Goal: Task Accomplishment & Management: Use online tool/utility

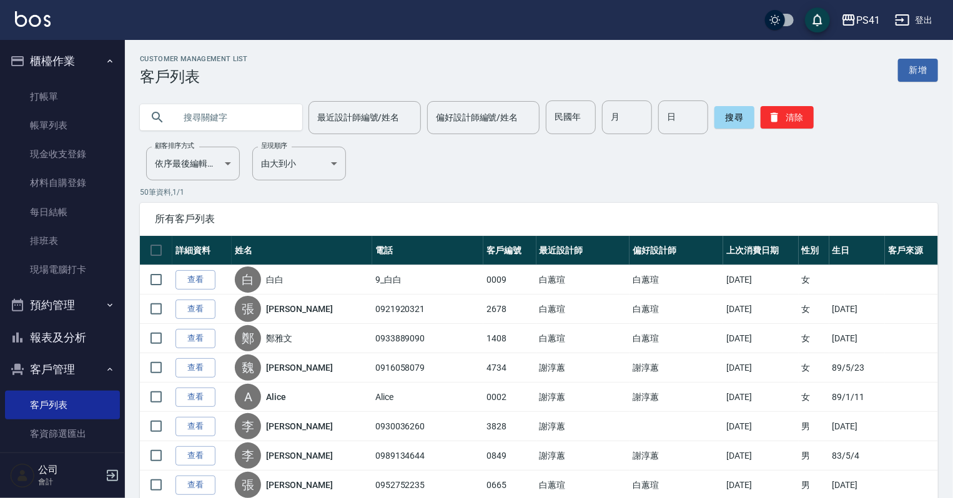
scroll to position [76, 0]
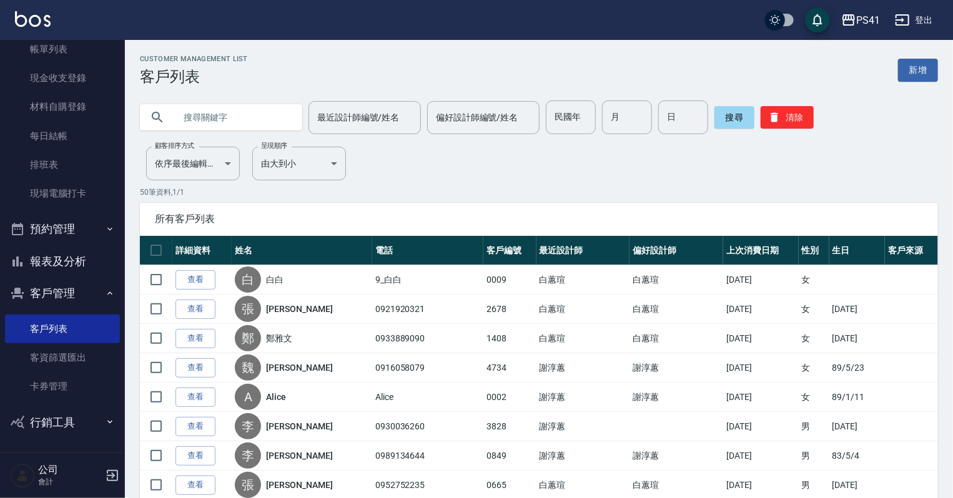
click at [219, 118] on input "text" at bounding box center [233, 118] width 117 height 34
type input "[PERSON_NAME]"
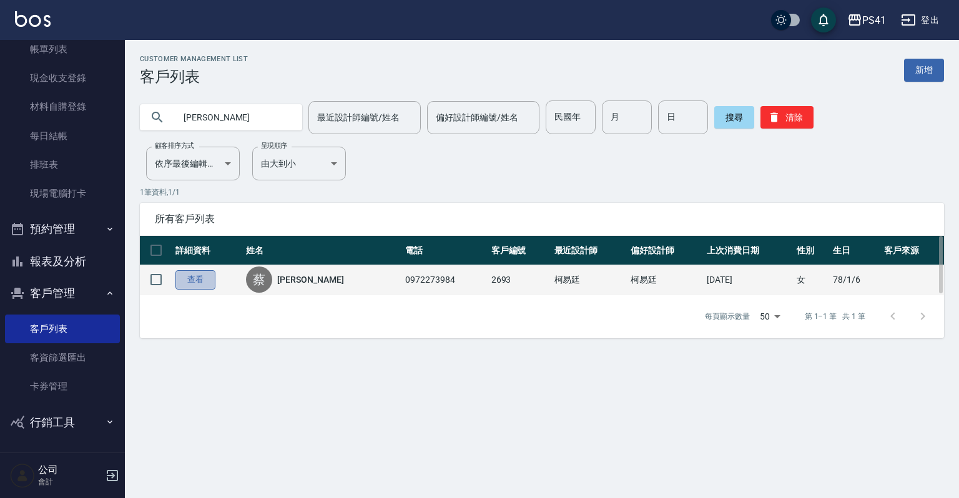
click at [189, 275] on link "查看" at bounding box center [196, 279] width 40 height 19
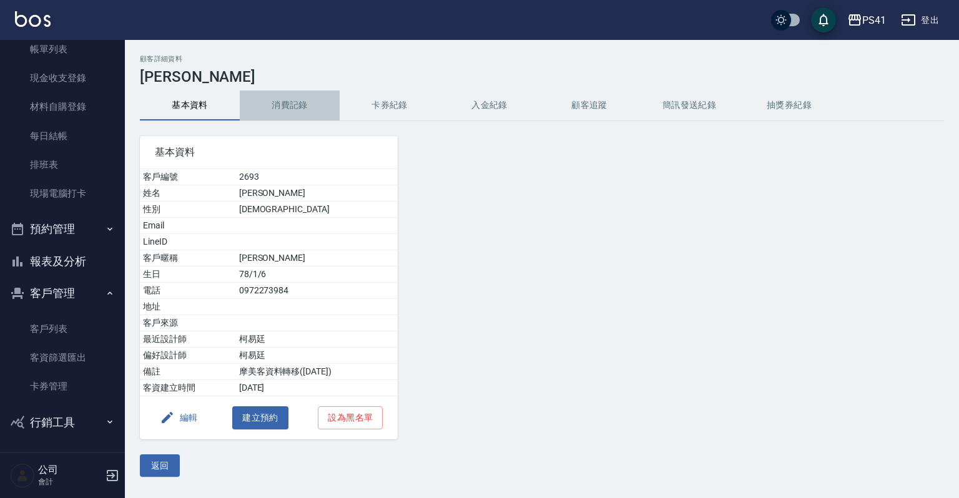
click at [290, 108] on button "消費記錄" at bounding box center [290, 106] width 100 height 30
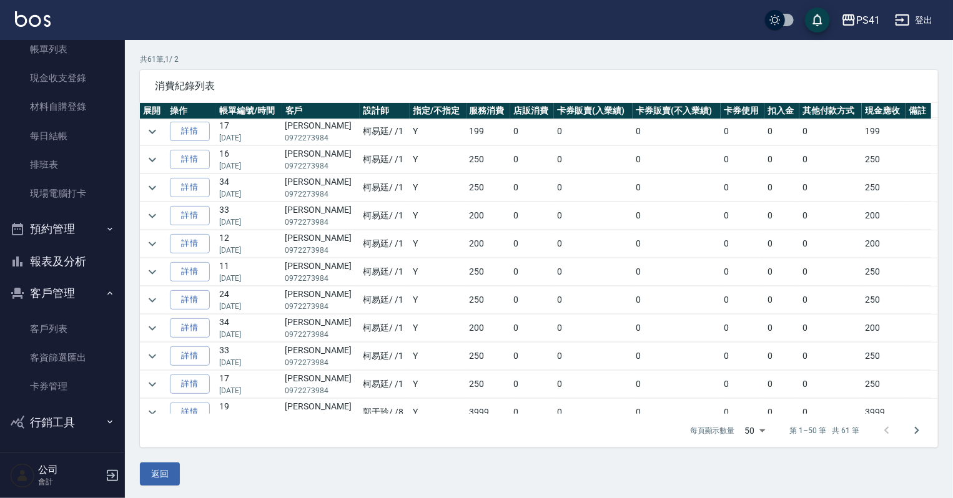
scroll to position [84, 0]
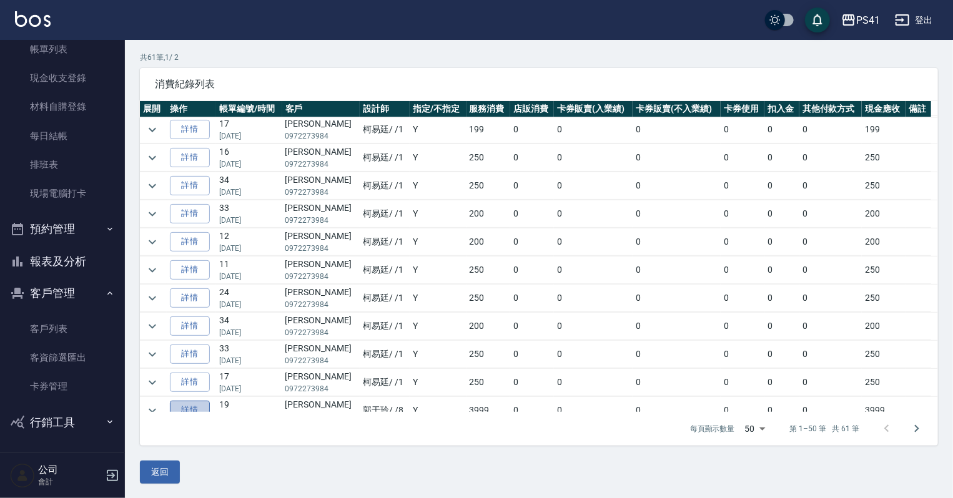
click at [194, 401] on link "詳情" at bounding box center [190, 410] width 40 height 19
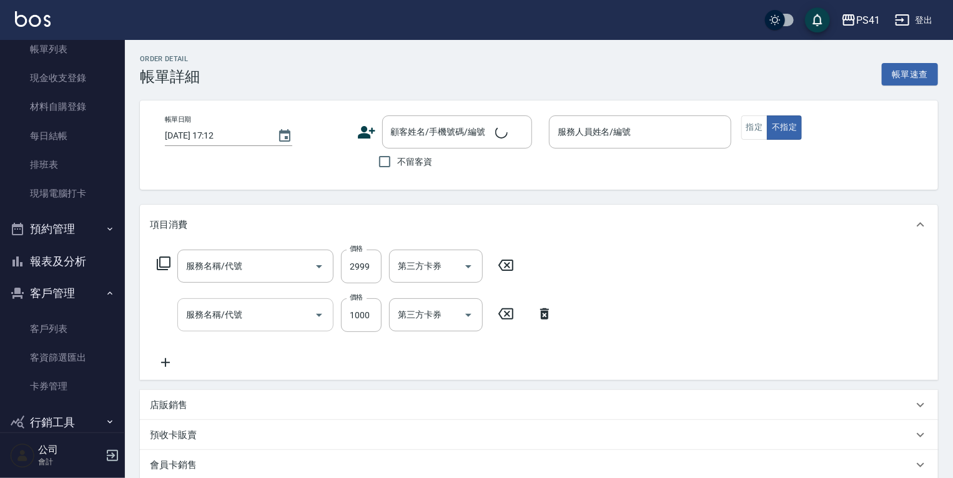
type input "[DATE] 18:30"
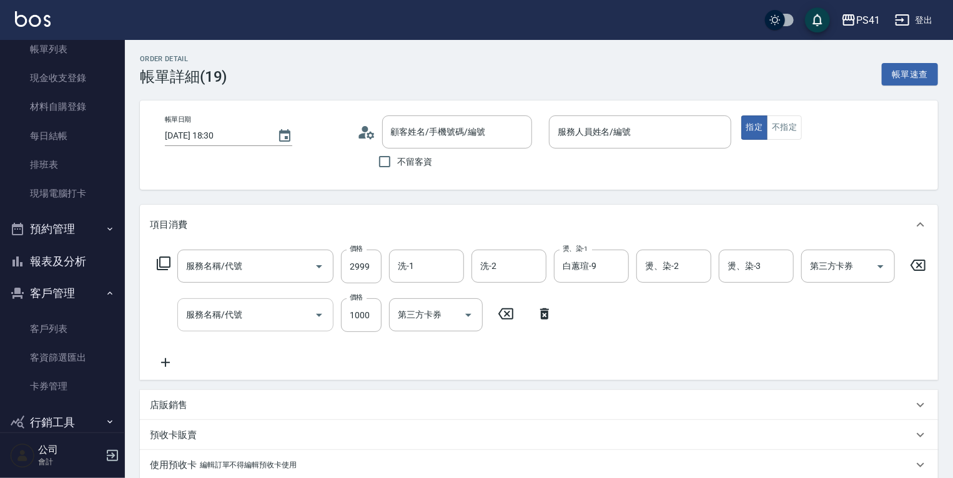
type input "1500染髮(41500)"
type input "冰封護髮(51000)"
type input "[PERSON_NAME]/0972273984/2693"
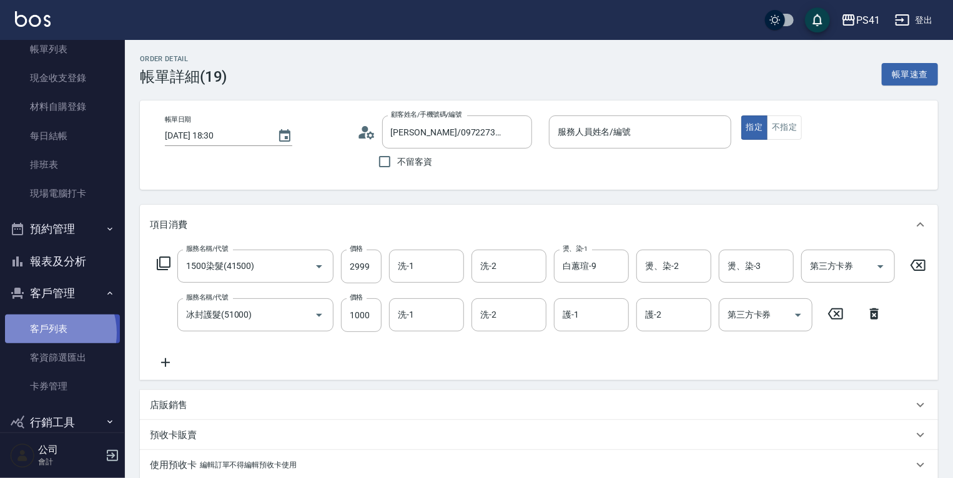
click at [47, 333] on link "客戶列表" at bounding box center [62, 329] width 115 height 29
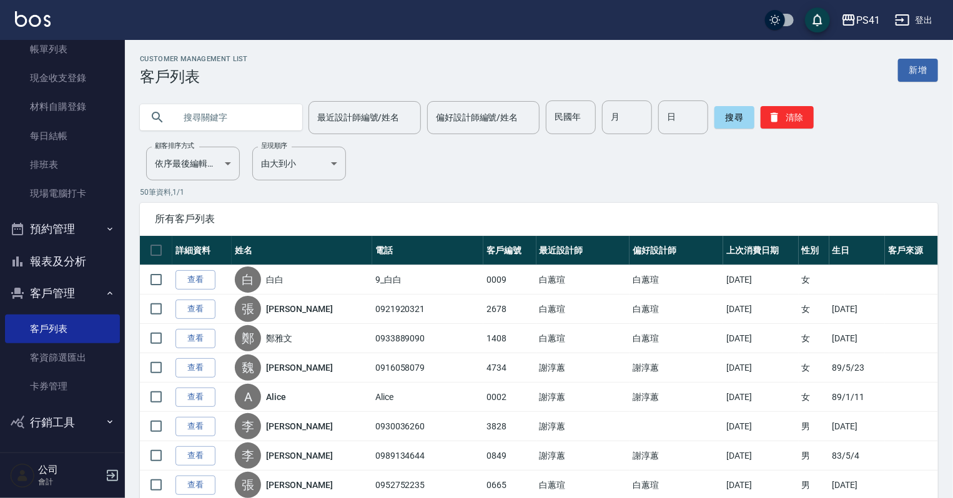
click at [251, 115] on input "text" at bounding box center [233, 118] width 117 height 34
type input "[PERSON_NAME]"
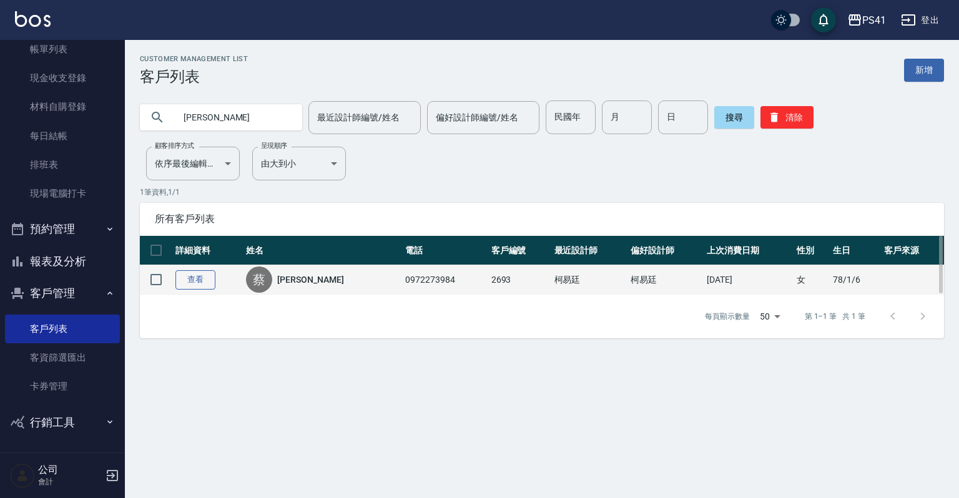
click at [197, 280] on link "查看" at bounding box center [196, 279] width 40 height 19
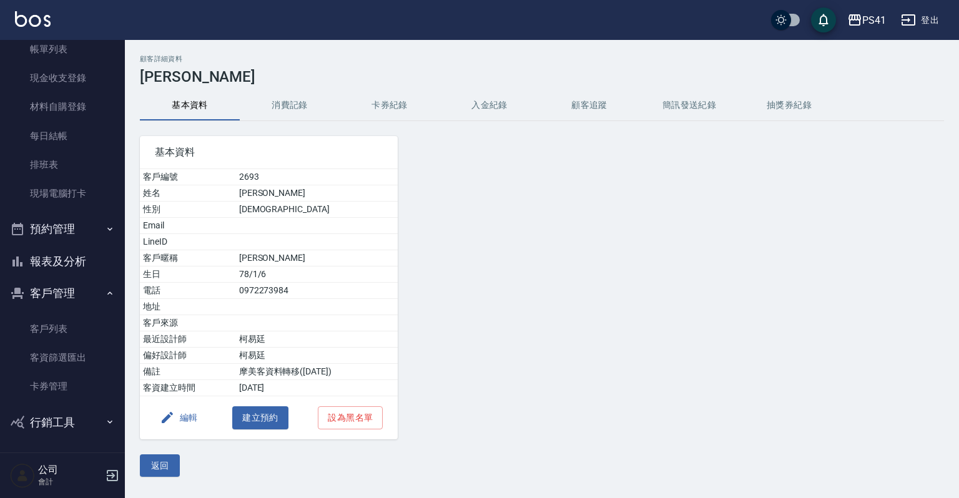
click at [284, 107] on button "消費記錄" at bounding box center [290, 106] width 100 height 30
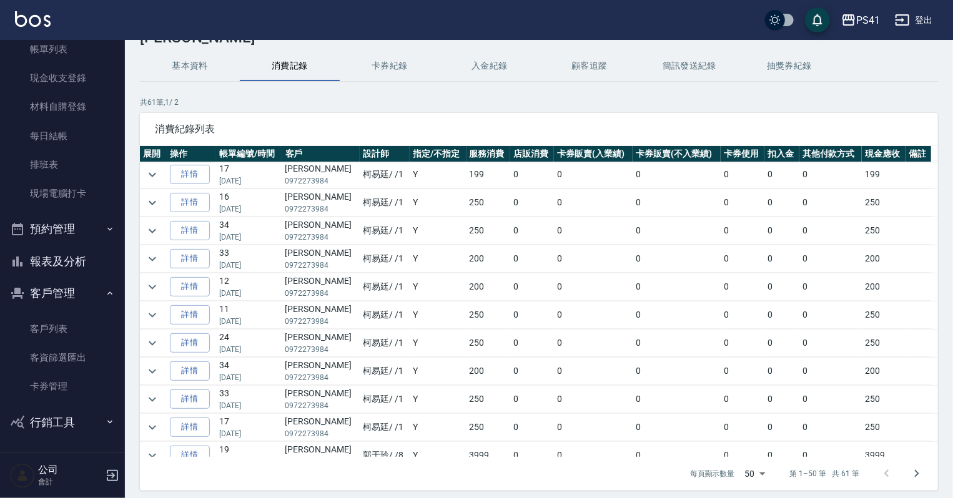
scroll to position [84, 0]
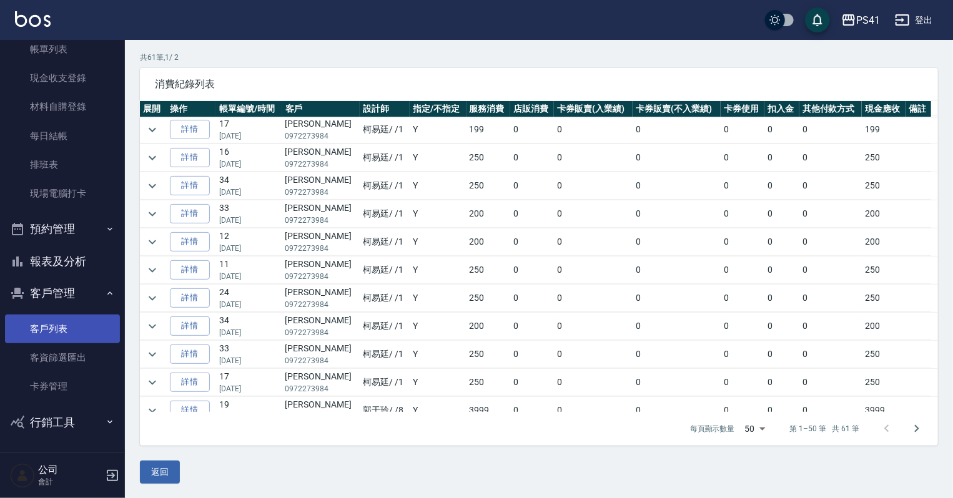
click at [46, 330] on link "客戶列表" at bounding box center [62, 329] width 115 height 29
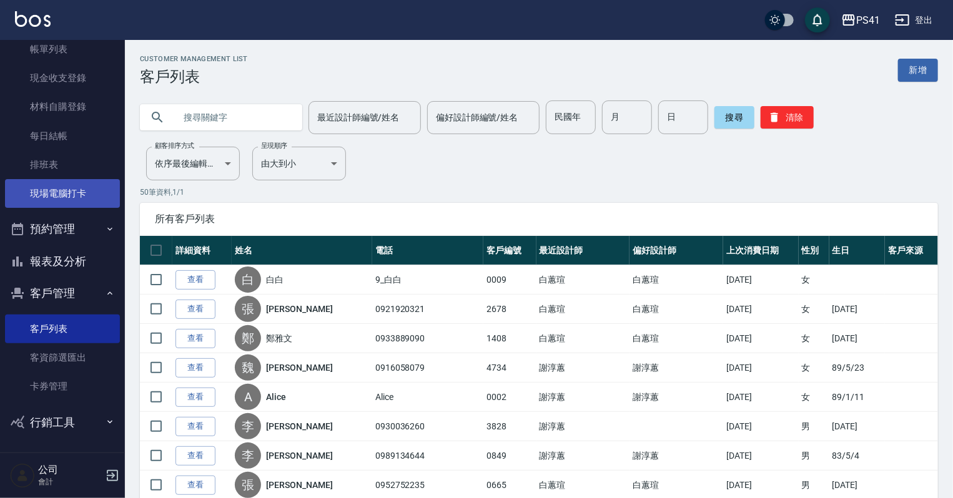
click at [50, 195] on link "現場電腦打卡" at bounding box center [62, 193] width 115 height 29
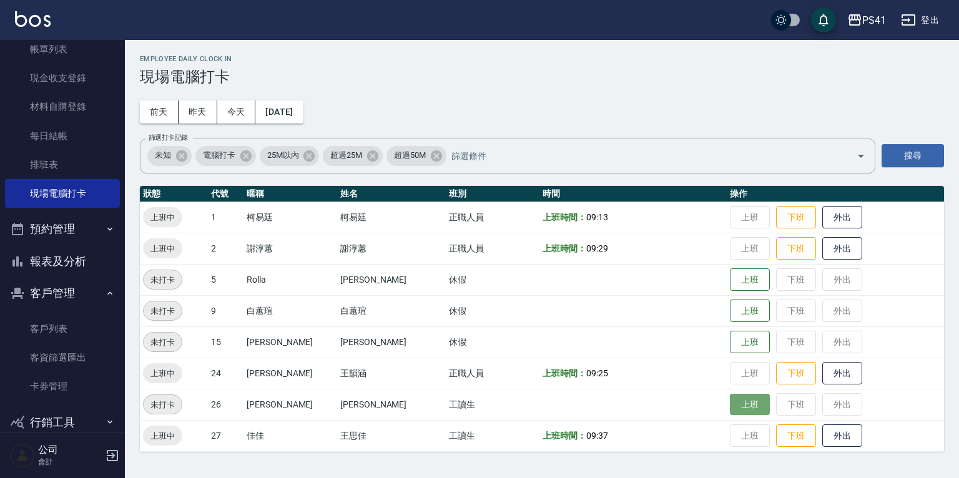
click at [734, 402] on button "上班" at bounding box center [750, 405] width 40 height 22
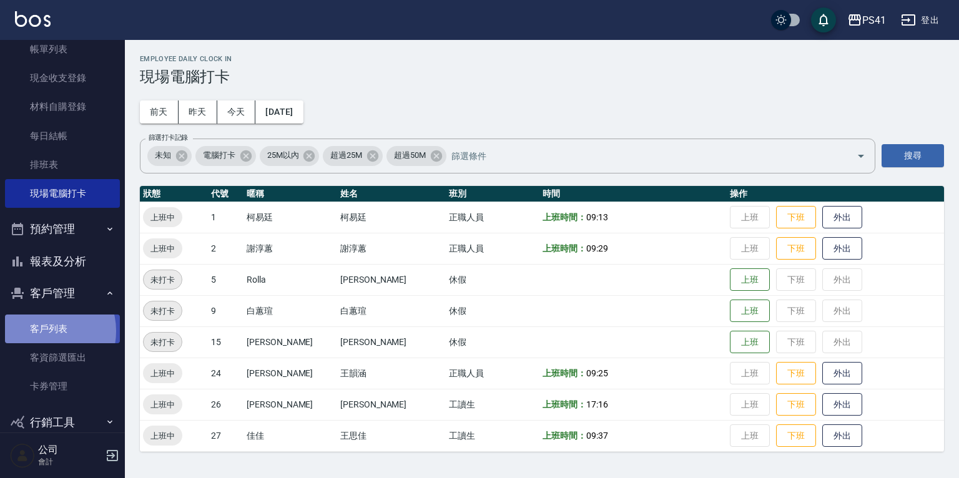
click at [43, 331] on link "客戶列表" at bounding box center [62, 329] width 115 height 29
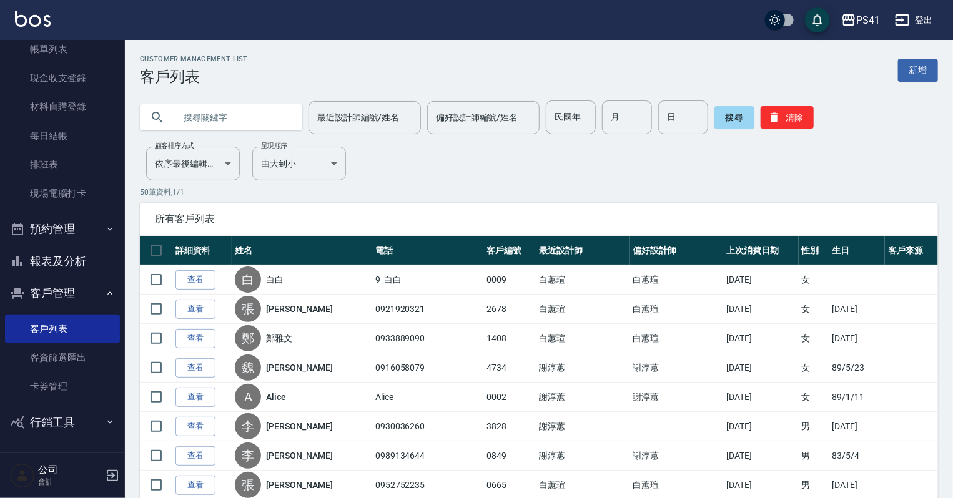
drag, startPoint x: 199, startPoint y: 117, endPoint x: 205, endPoint y: 112, distance: 7.5
click at [203, 115] on input "text" at bounding box center [233, 118] width 117 height 34
type input "[PERSON_NAME]"
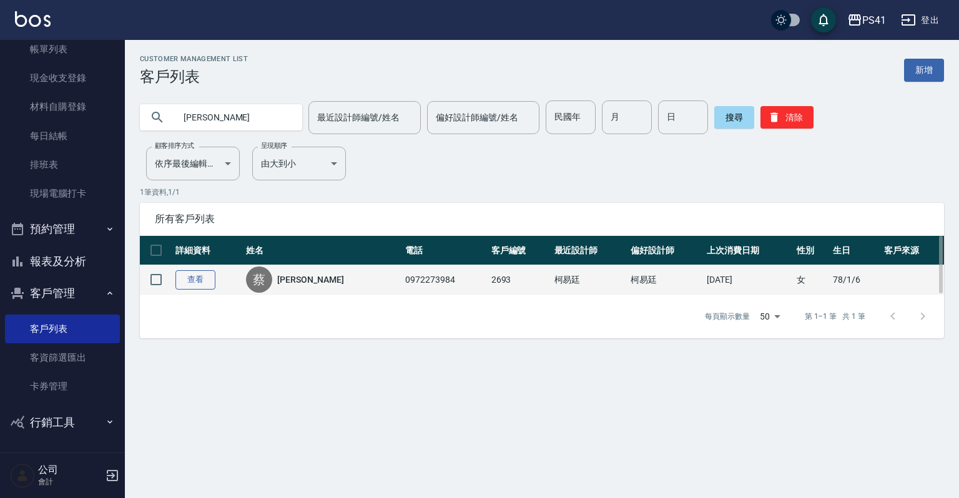
click at [192, 285] on link "查看" at bounding box center [196, 279] width 40 height 19
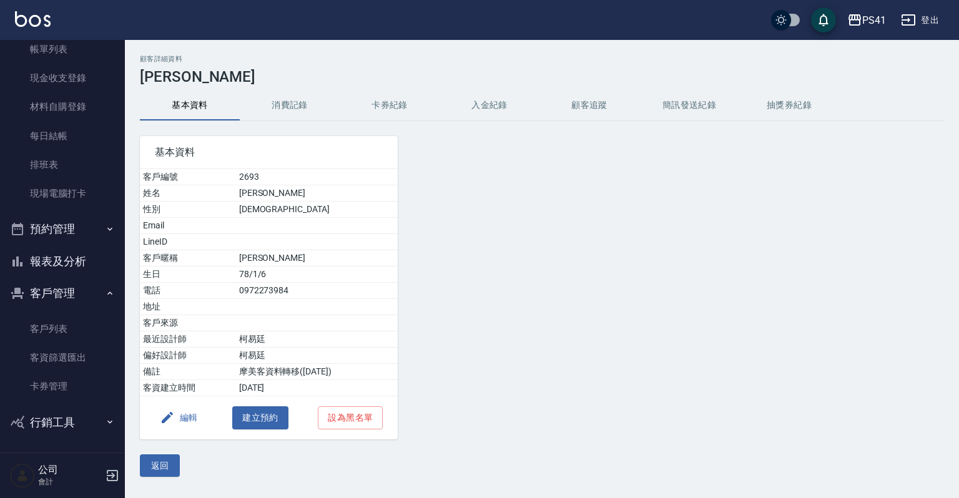
click at [295, 110] on button "消費記錄" at bounding box center [290, 106] width 100 height 30
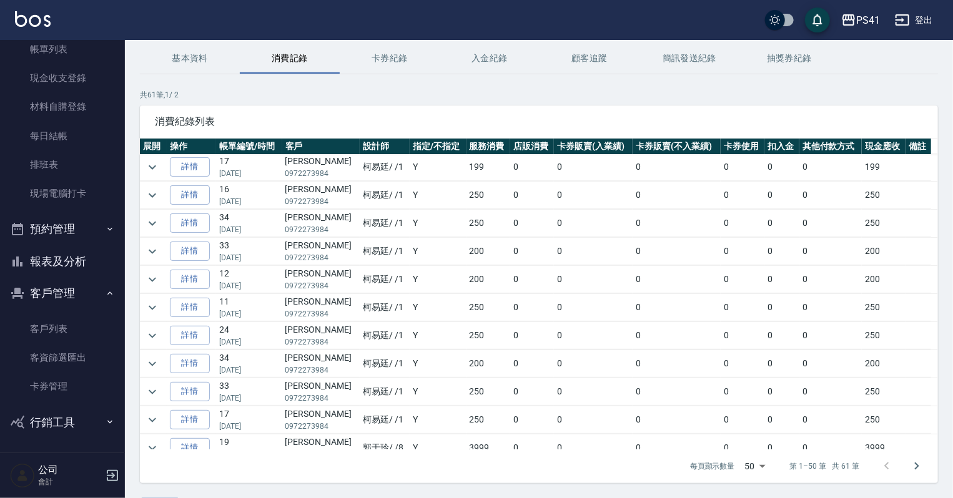
scroll to position [84, 0]
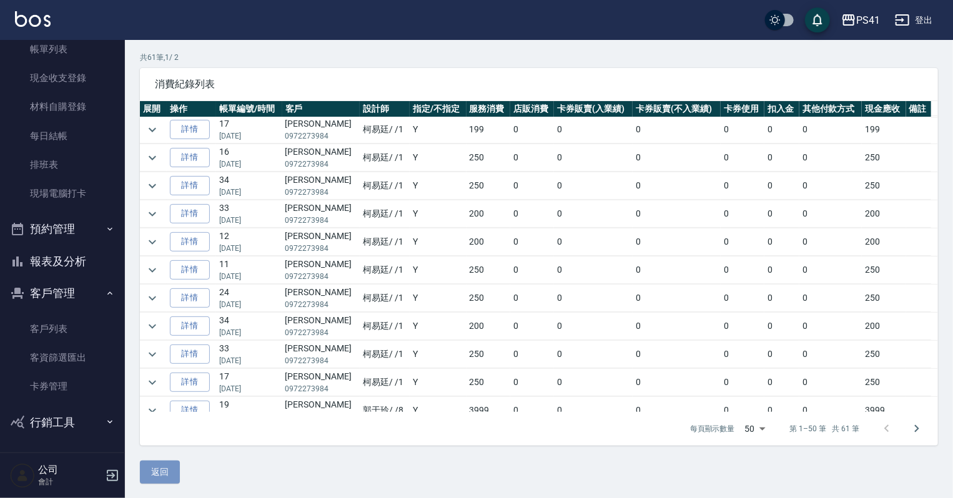
click at [166, 472] on button "返回" at bounding box center [160, 472] width 40 height 23
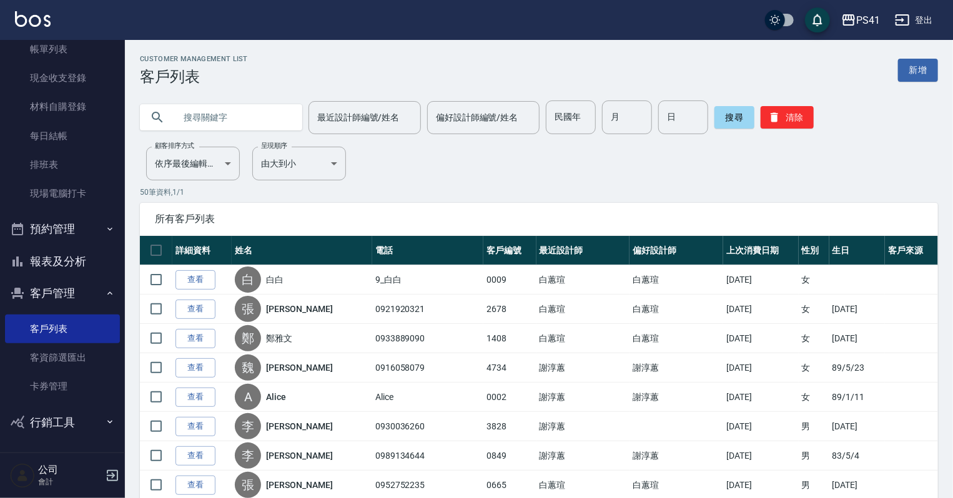
click at [71, 264] on button "報表及分析" at bounding box center [62, 261] width 115 height 32
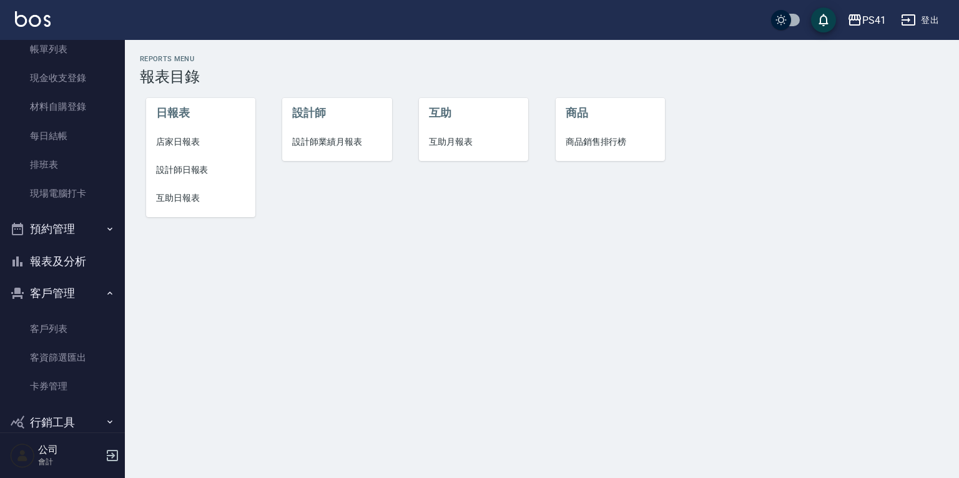
click at [181, 167] on span "設計師日報表" at bounding box center [200, 170] width 89 height 13
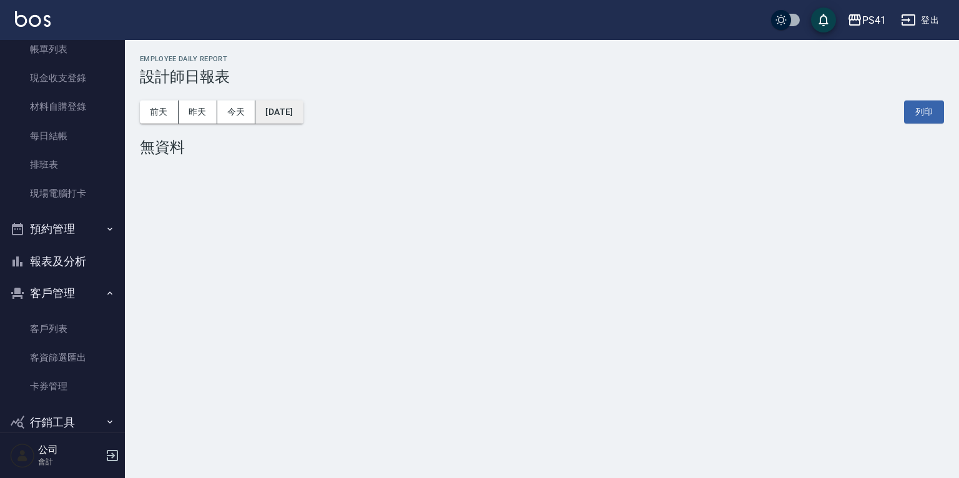
click at [288, 109] on button "[DATE]" at bounding box center [278, 112] width 47 height 23
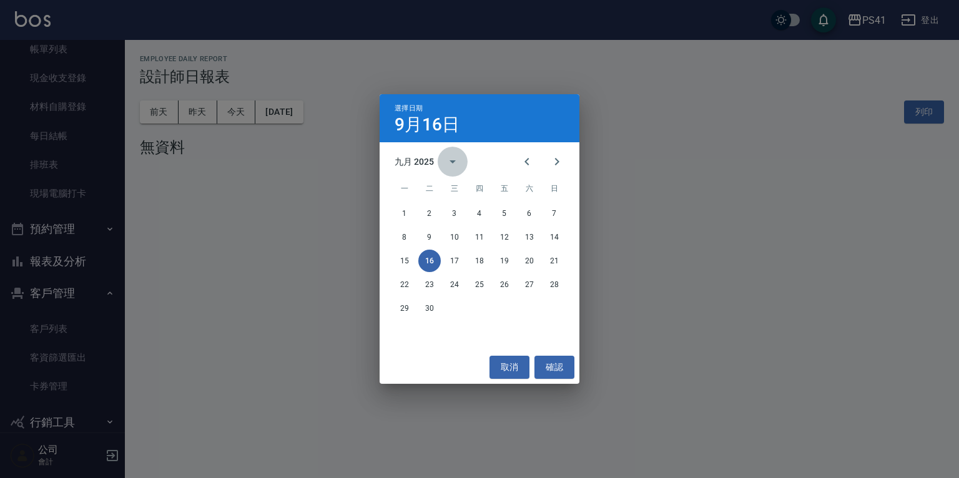
click at [451, 161] on icon "calendar view is open, switch to year view" at bounding box center [453, 162] width 6 height 3
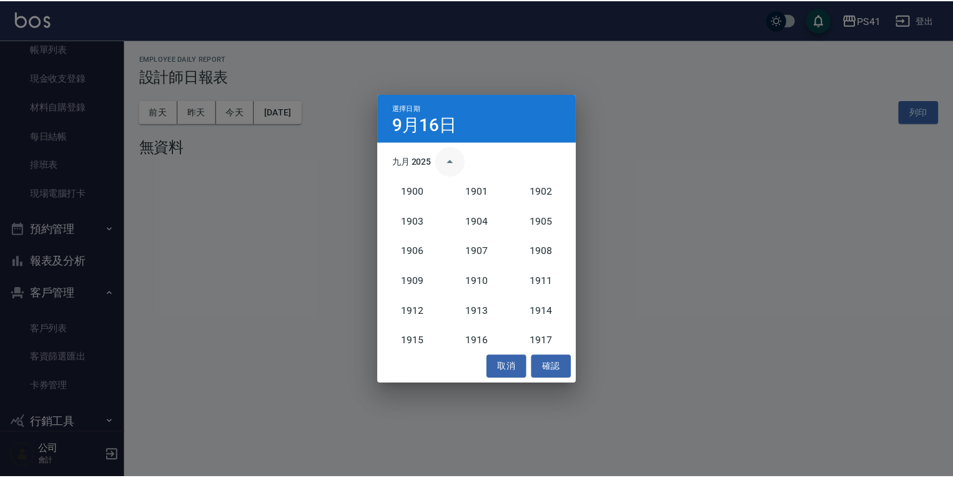
scroll to position [1157, 0]
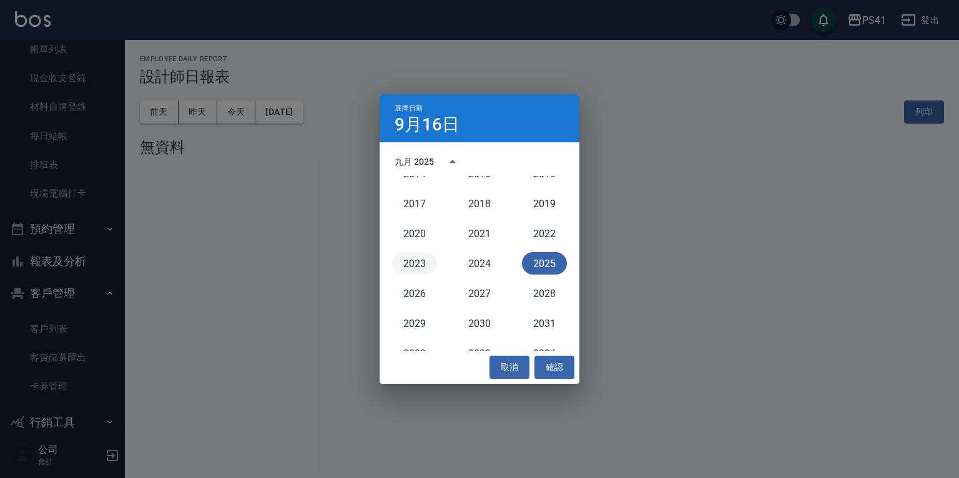
click at [420, 259] on button "2023" at bounding box center [414, 263] width 45 height 22
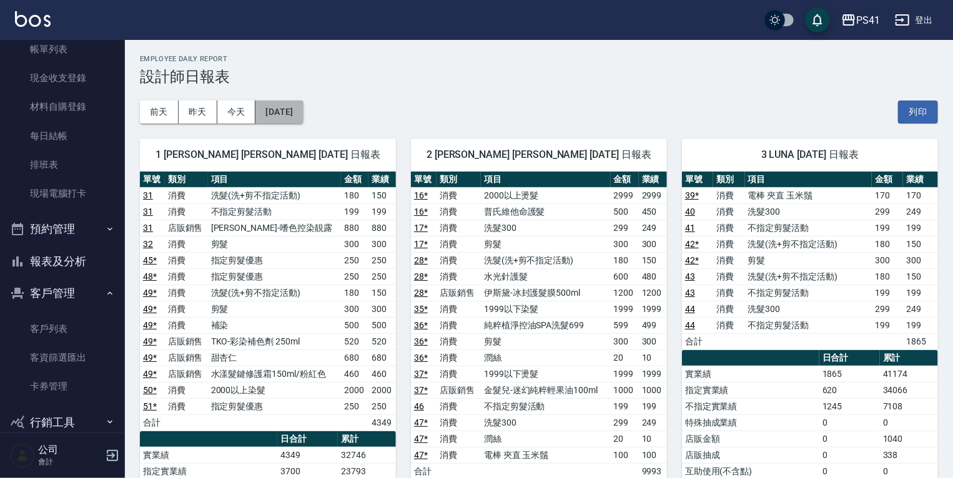
click at [295, 113] on button "[DATE]" at bounding box center [278, 112] width 47 height 23
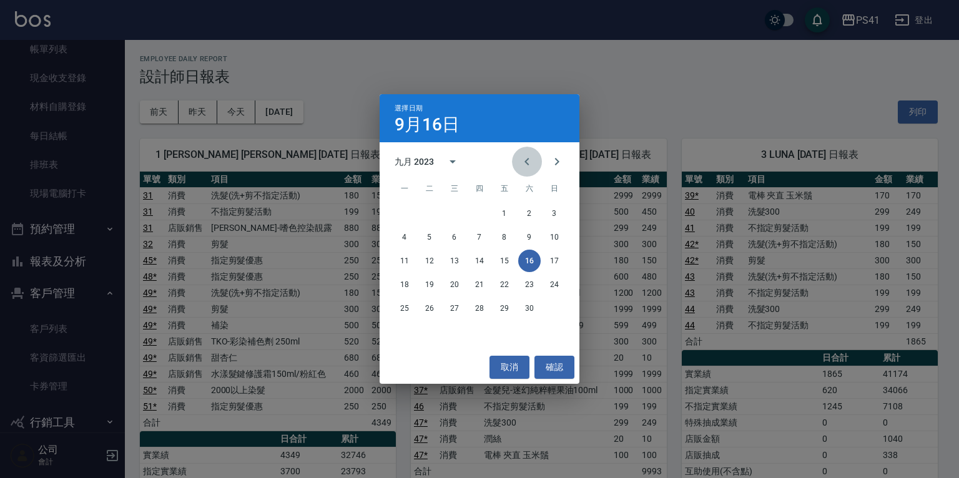
click at [517, 163] on button "Previous month" at bounding box center [527, 162] width 30 height 30
click at [527, 163] on icon "Previous month" at bounding box center [527, 161] width 4 height 7
click at [527, 162] on icon "Previous month" at bounding box center [527, 161] width 15 height 15
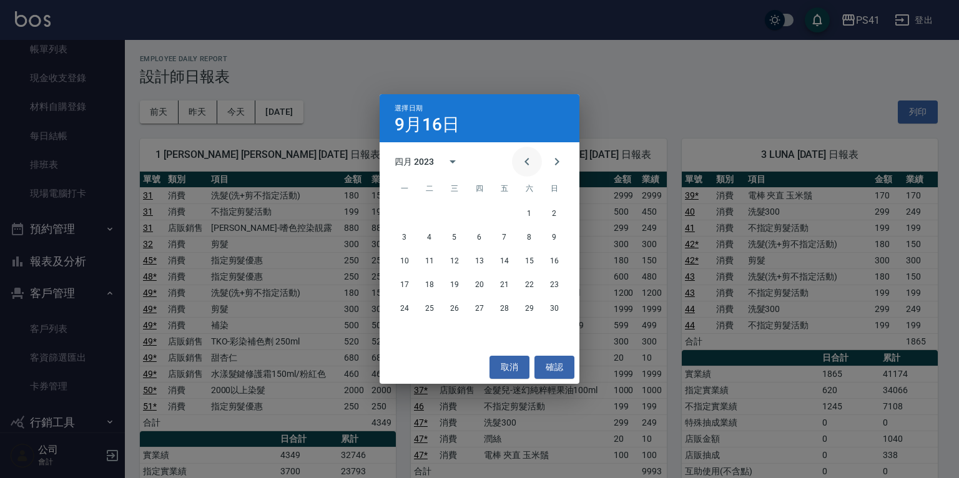
click at [527, 162] on icon "Previous month" at bounding box center [527, 161] width 15 height 15
click at [480, 285] on button "23" at bounding box center [479, 285] width 22 height 22
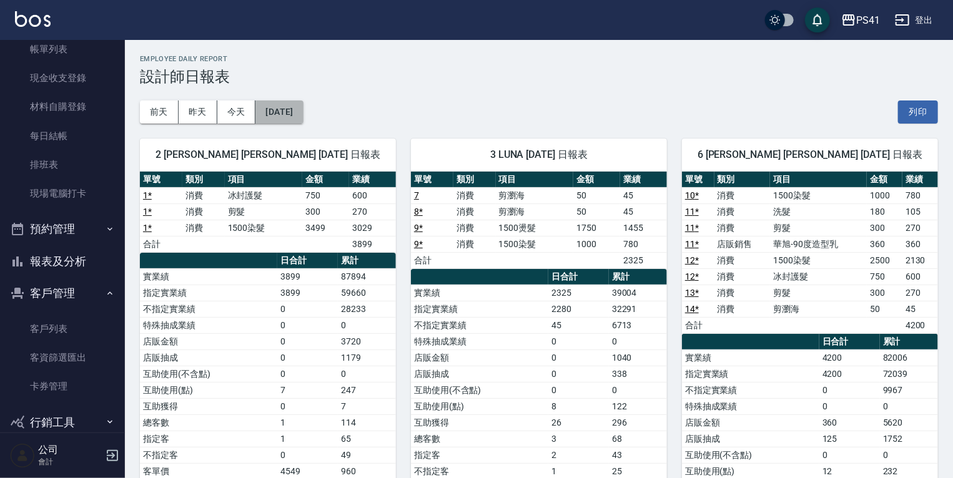
click at [303, 107] on button "[DATE]" at bounding box center [278, 112] width 47 height 23
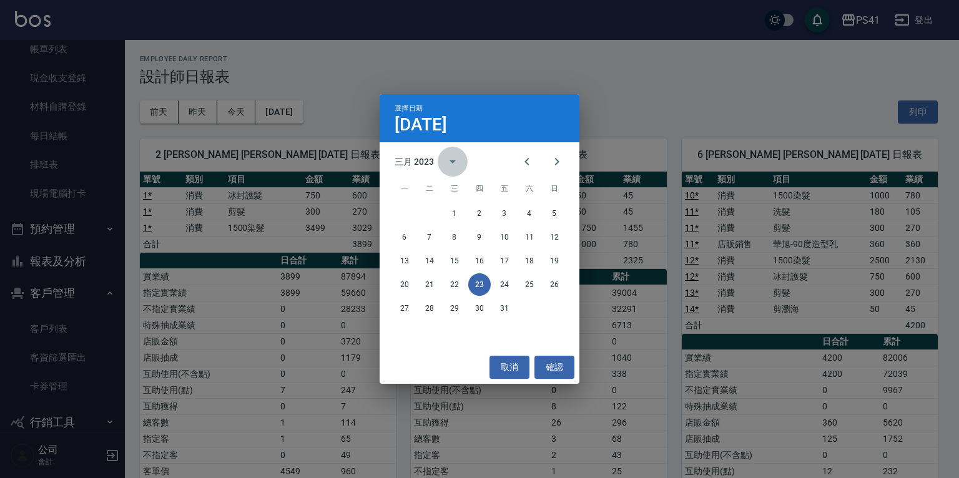
click at [453, 160] on icon "calendar view is open, switch to year view" at bounding box center [452, 161] width 15 height 15
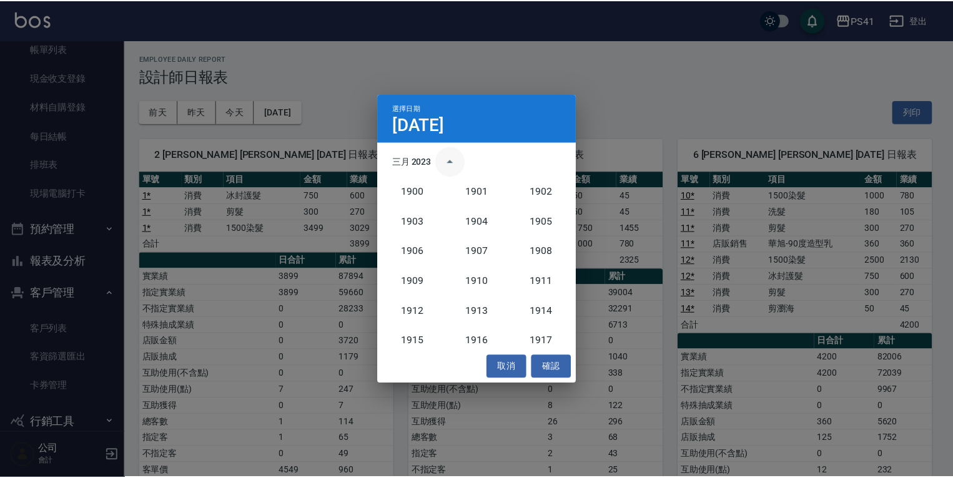
scroll to position [1157, 0]
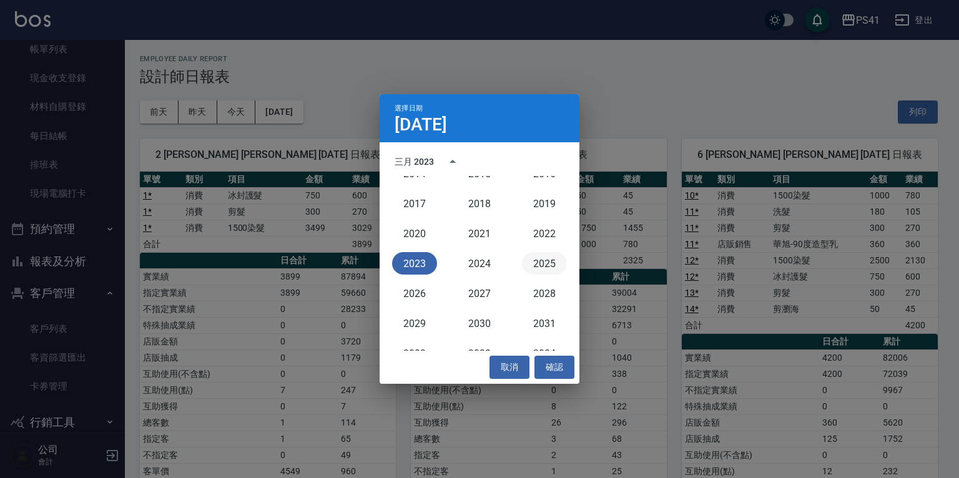
click at [542, 264] on button "2025" at bounding box center [544, 263] width 45 height 22
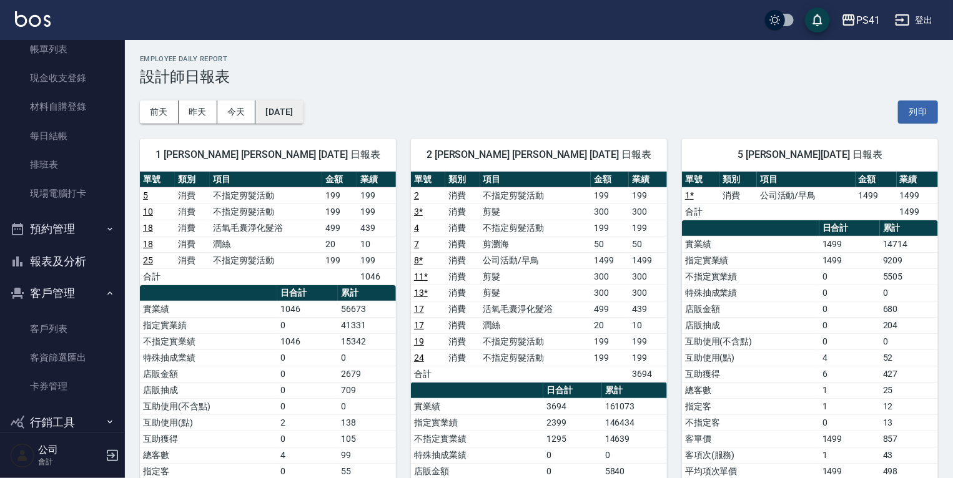
click at [279, 117] on button "[DATE]" at bounding box center [278, 112] width 47 height 23
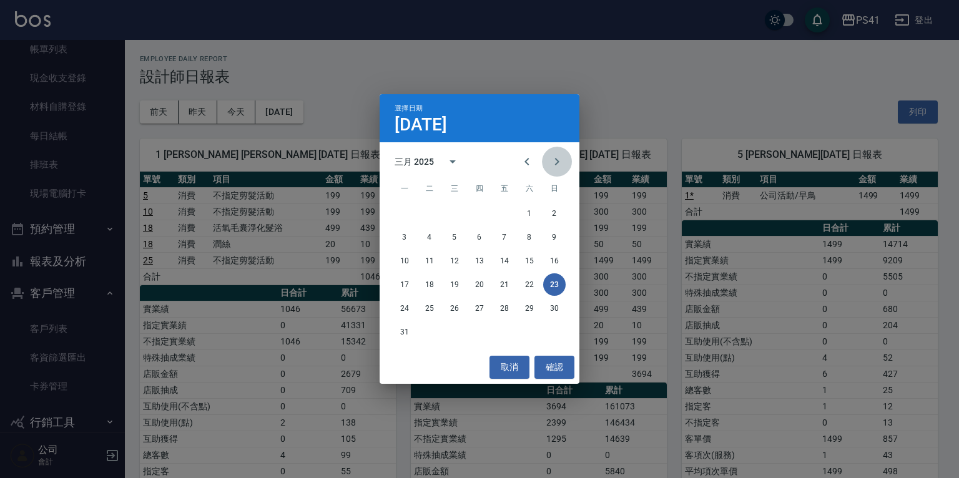
click at [558, 157] on icon "Next month" at bounding box center [557, 161] width 15 height 15
click at [559, 157] on icon "Next month" at bounding box center [557, 161] width 15 height 15
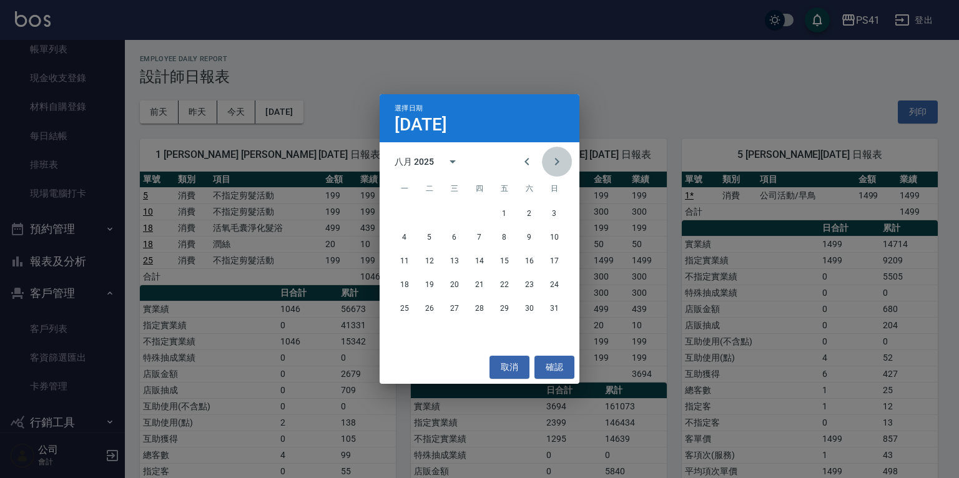
click at [559, 157] on icon "Next month" at bounding box center [557, 161] width 15 height 15
click at [556, 355] on div "取消 確認" at bounding box center [480, 367] width 200 height 33
click at [559, 365] on button "確認" at bounding box center [555, 367] width 40 height 23
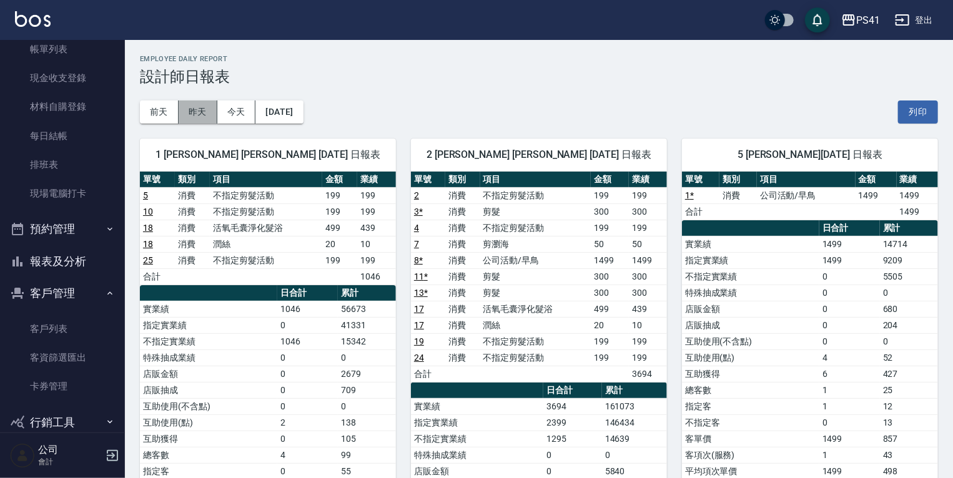
click at [205, 117] on button "昨天" at bounding box center [198, 112] width 39 height 23
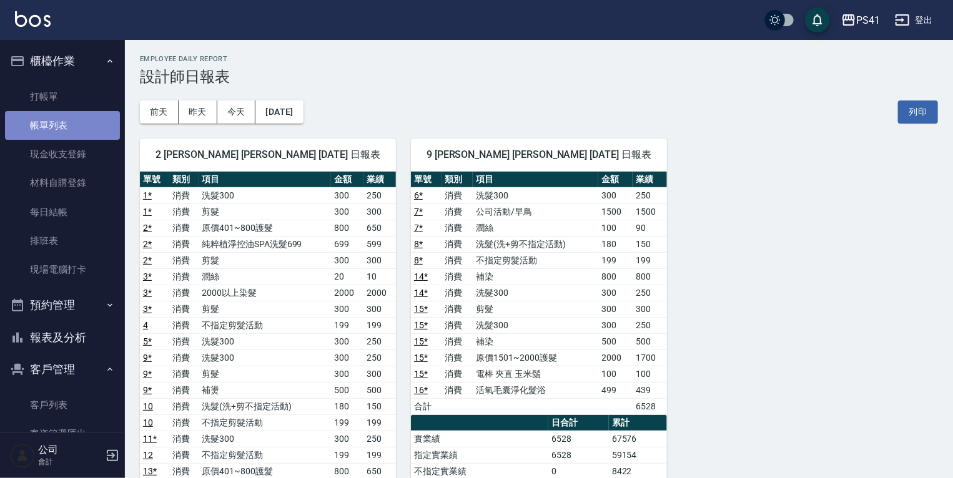
click at [80, 130] on link "帳單列表" at bounding box center [62, 125] width 115 height 29
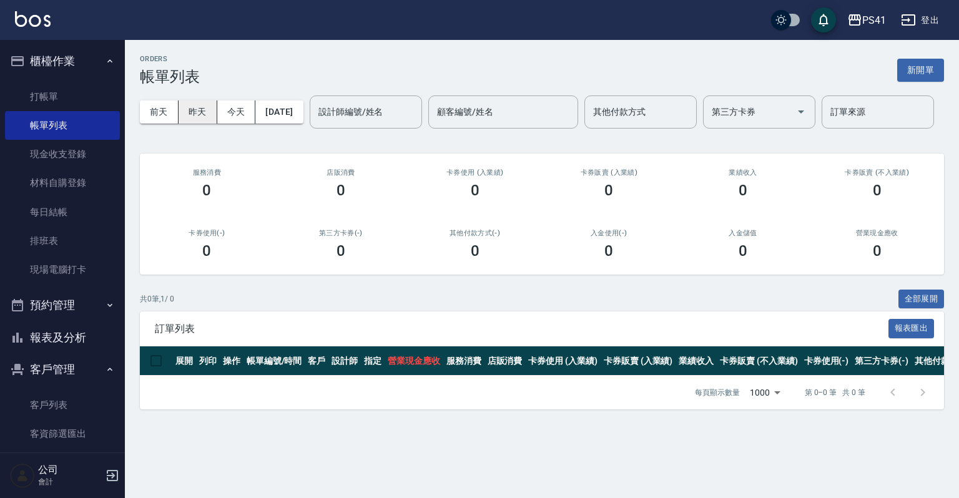
click at [202, 116] on button "昨天" at bounding box center [198, 112] width 39 height 23
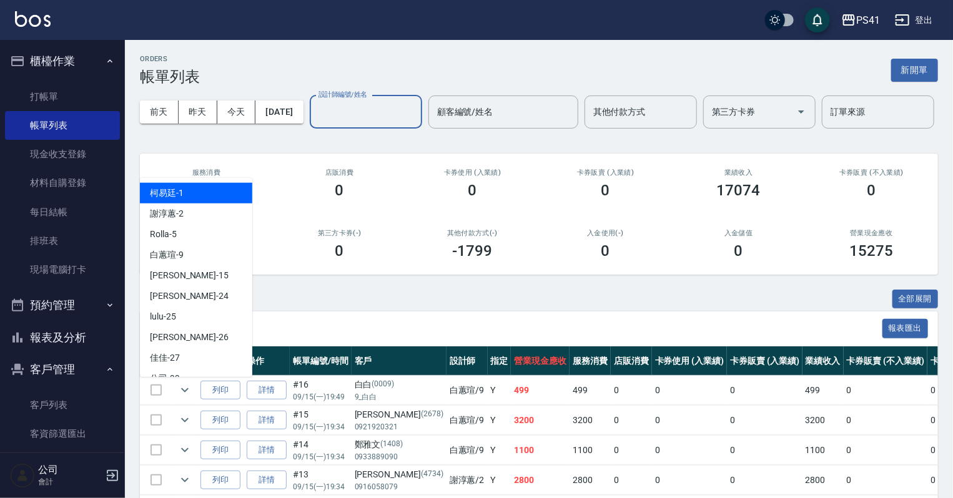
click at [315, 123] on input "設計師編號/姓名" at bounding box center [365, 112] width 101 height 22
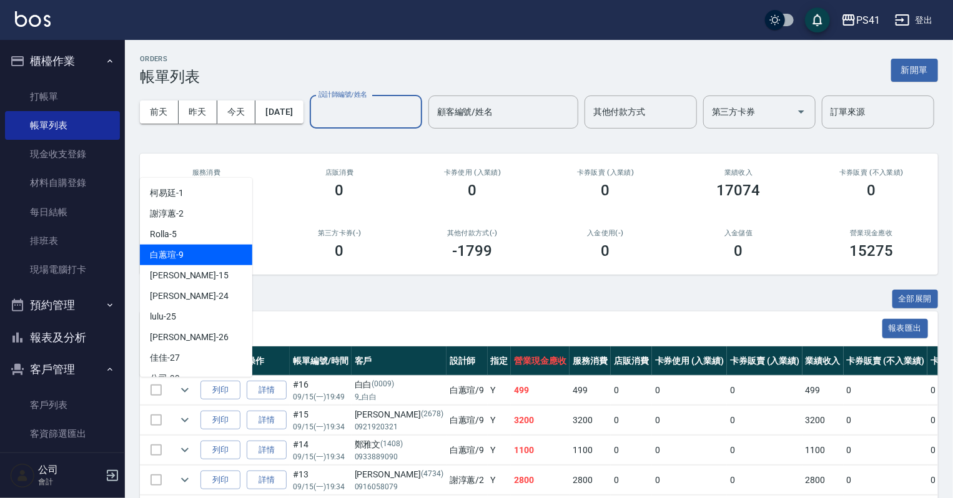
click at [185, 259] on div "[PERSON_NAME]-9" at bounding box center [196, 255] width 112 height 21
type input "白蕙瑄-9"
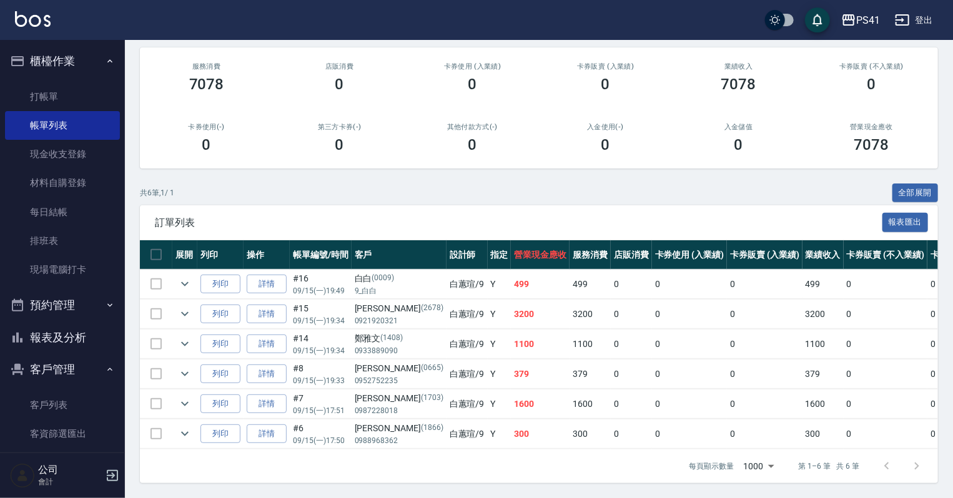
scroll to position [151, 0]
click at [254, 397] on link "詳情" at bounding box center [267, 404] width 40 height 19
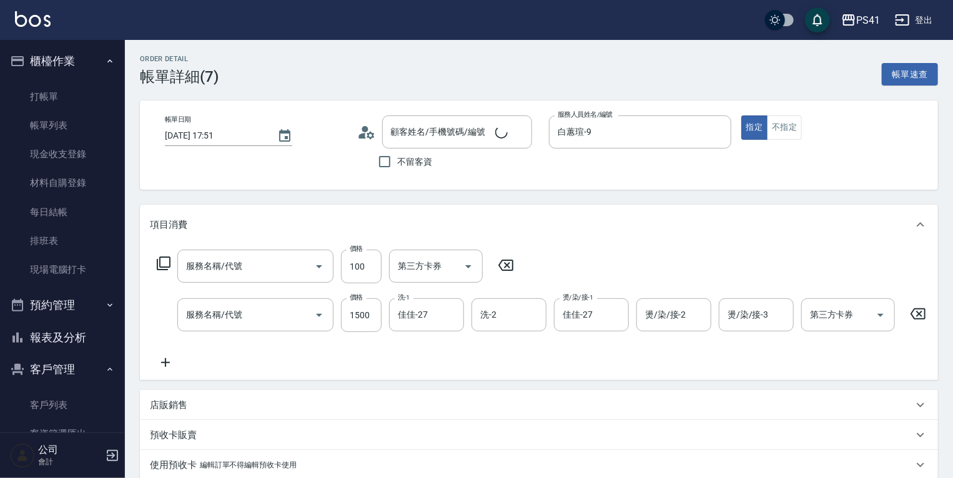
type input "[DATE] 17:51"
type input "白蕙瑄-9"
type input "潤絲(820)"
type input "公司活動/早鳥(41099)"
type input "[PERSON_NAME]/0987228018/1703"
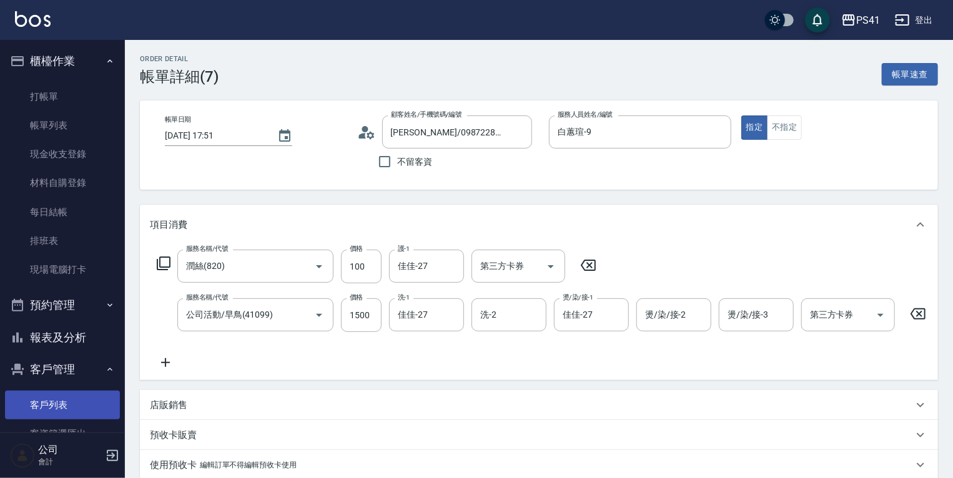
click at [61, 397] on link "客戶列表" at bounding box center [62, 405] width 115 height 29
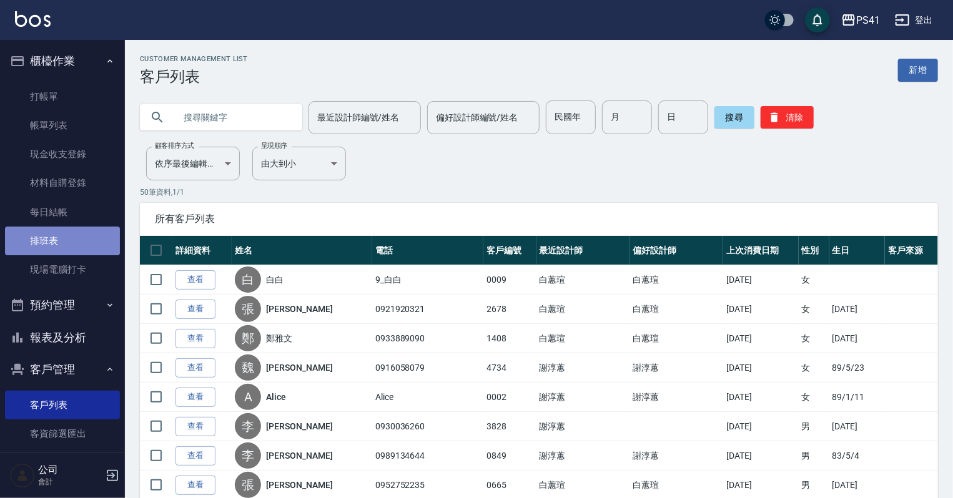
click at [66, 242] on link "排班表" at bounding box center [62, 241] width 115 height 29
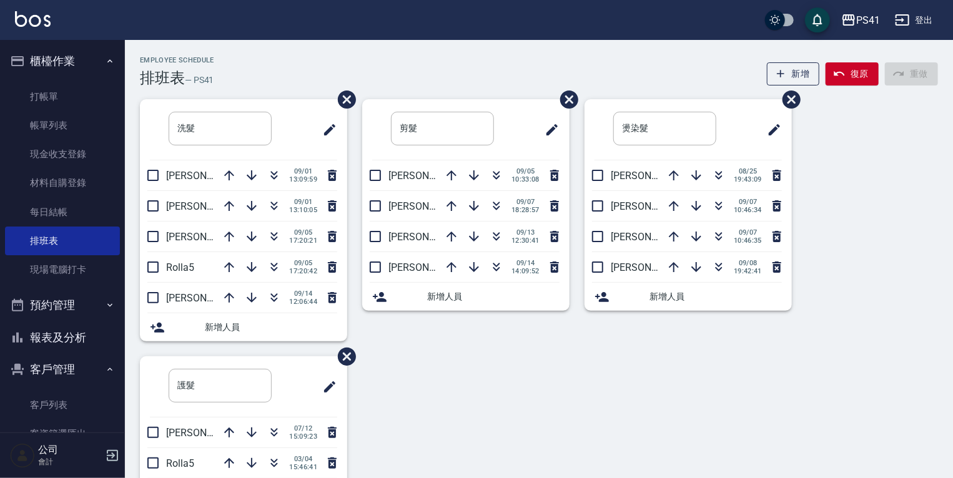
click at [56, 368] on button "客戶管理" at bounding box center [62, 370] width 115 height 32
click at [52, 369] on button "客戶管理" at bounding box center [62, 370] width 115 height 32
drag, startPoint x: 51, startPoint y: 405, endPoint x: 64, endPoint y: 410, distance: 14.3
click at [52, 405] on link "客戶列表" at bounding box center [62, 405] width 115 height 29
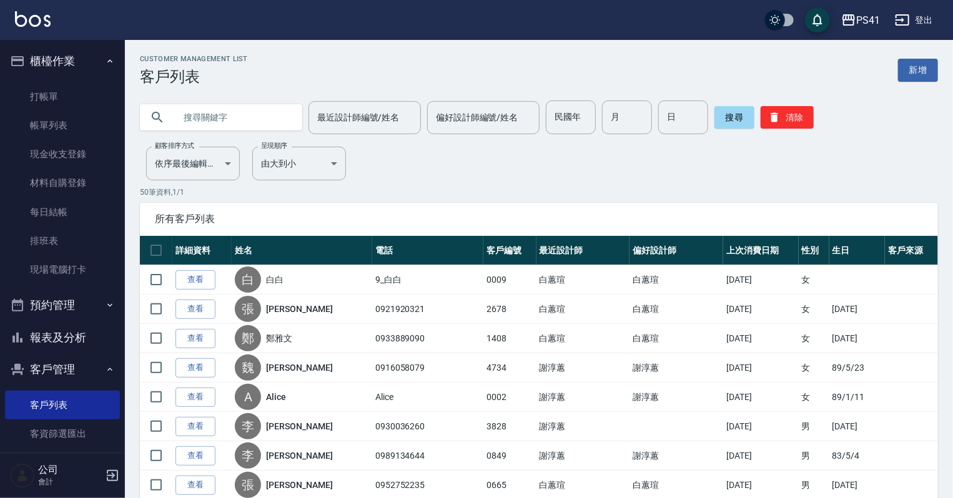
click at [202, 126] on input "text" at bounding box center [233, 118] width 117 height 34
type input "0972115315"
